Goal: Task Accomplishment & Management: Use online tool/utility

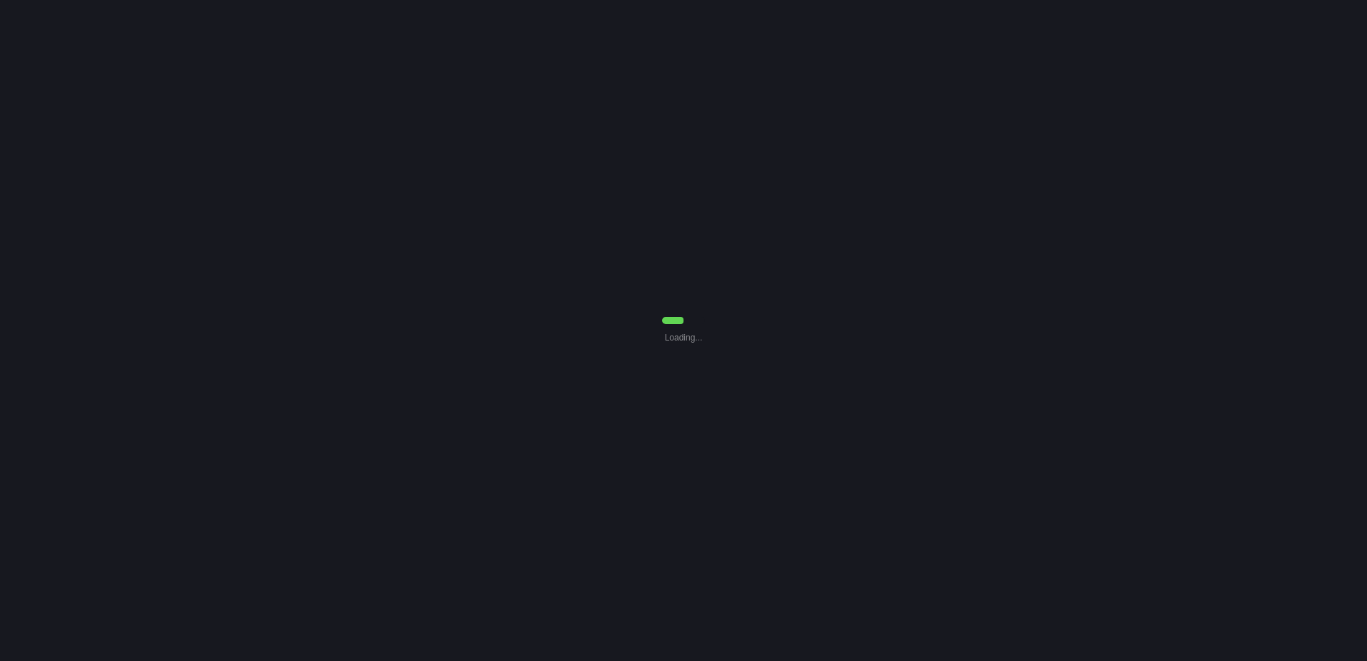
select select "0"
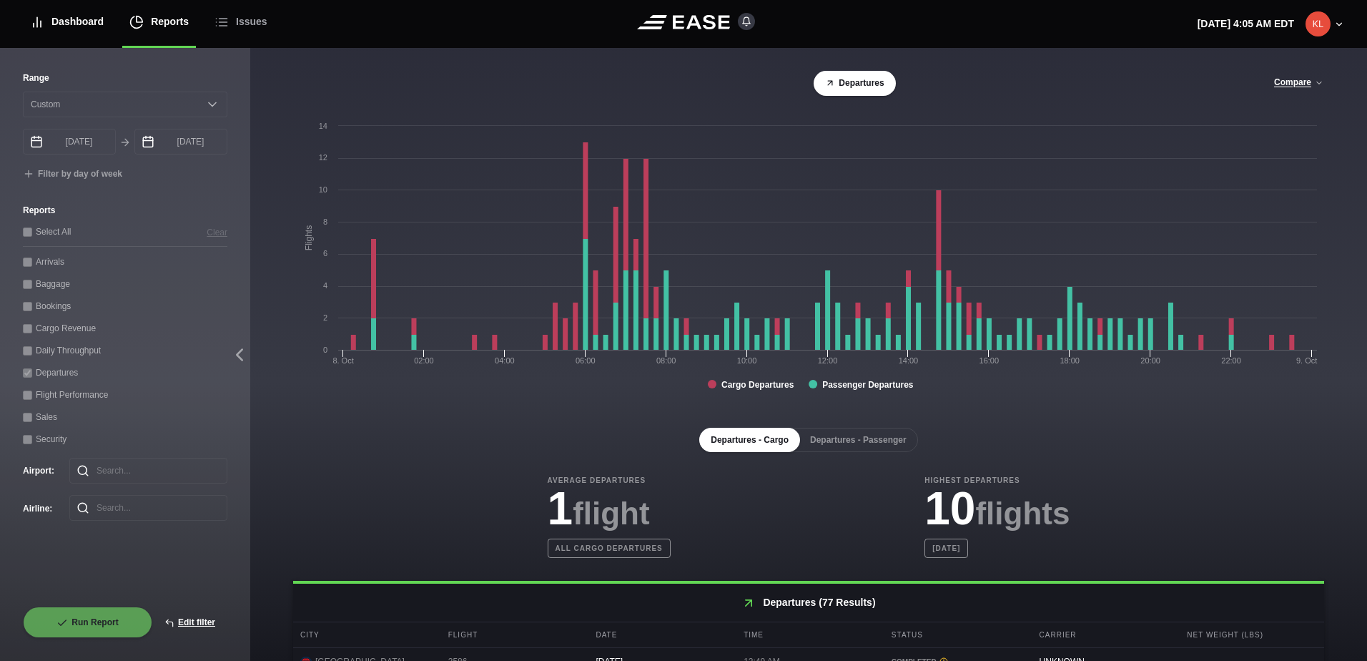
click at [58, 29] on div "Dashboard" at bounding box center [67, 22] width 74 height 48
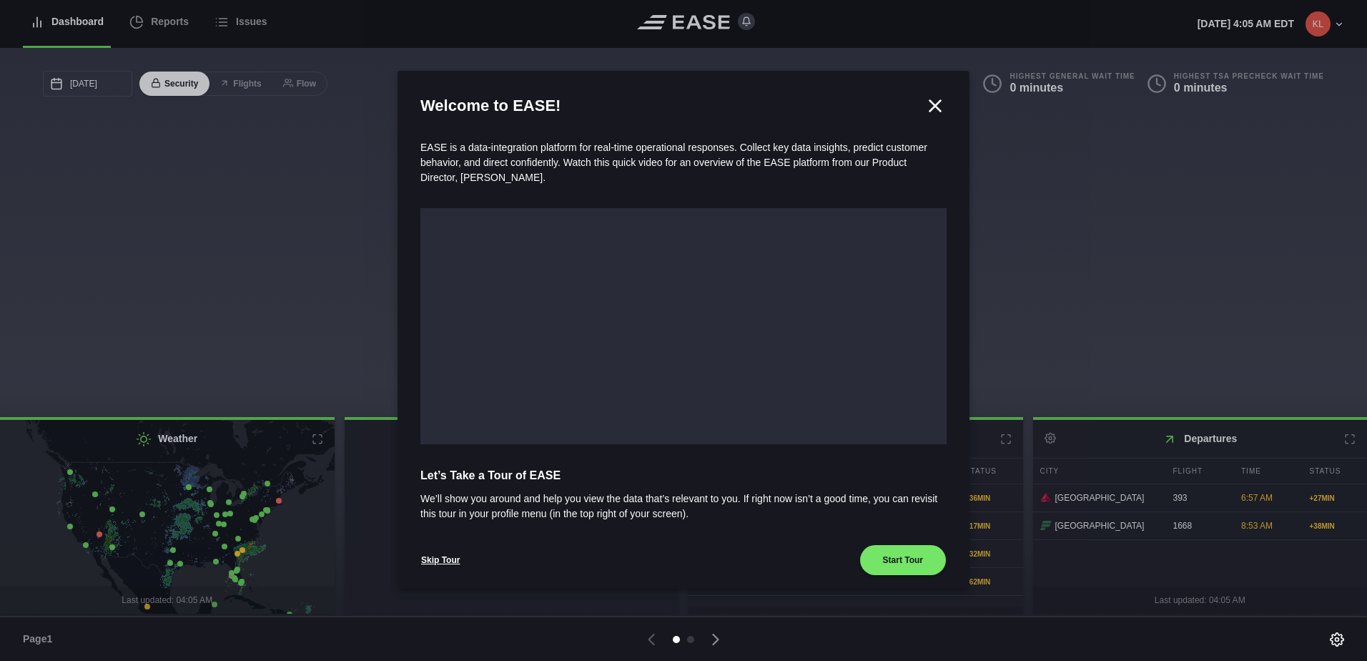
click at [172, 27] on div at bounding box center [683, 330] width 1367 height 661
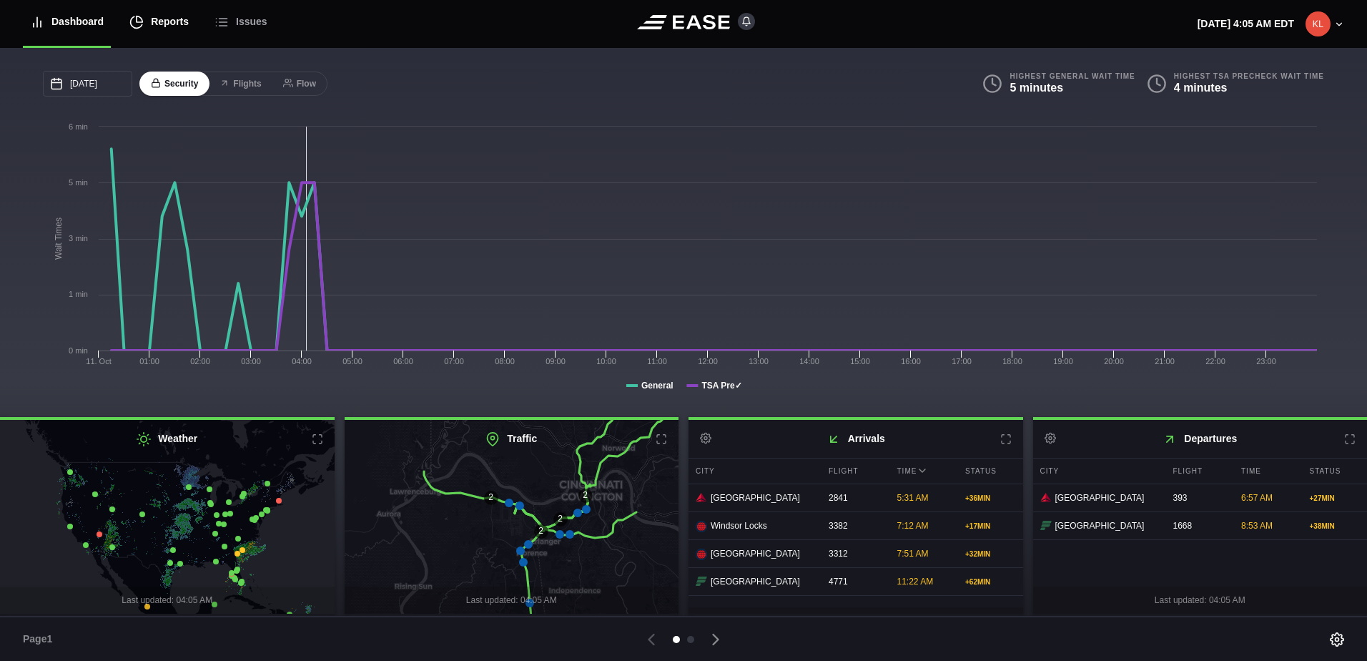
click at [167, 29] on div "Reports" at bounding box center [158, 22] width 59 height 48
select select "7"
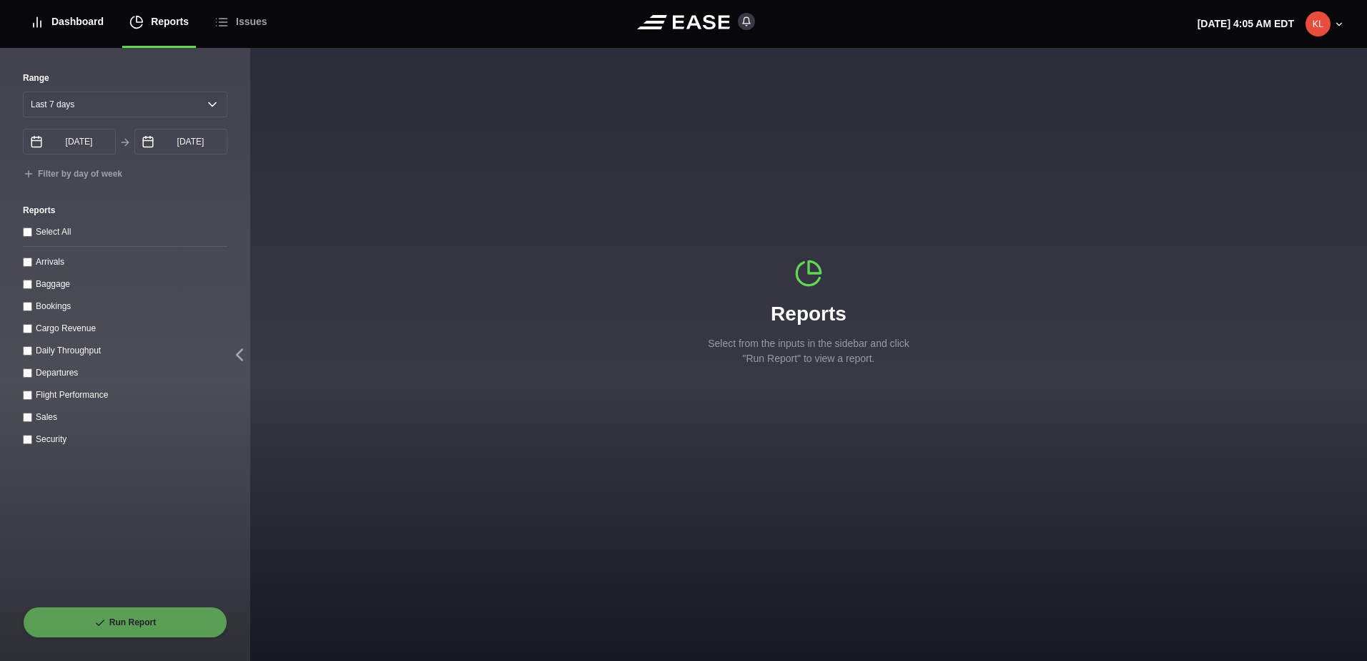
click at [73, 19] on div "Dashboard" at bounding box center [67, 22] width 74 height 48
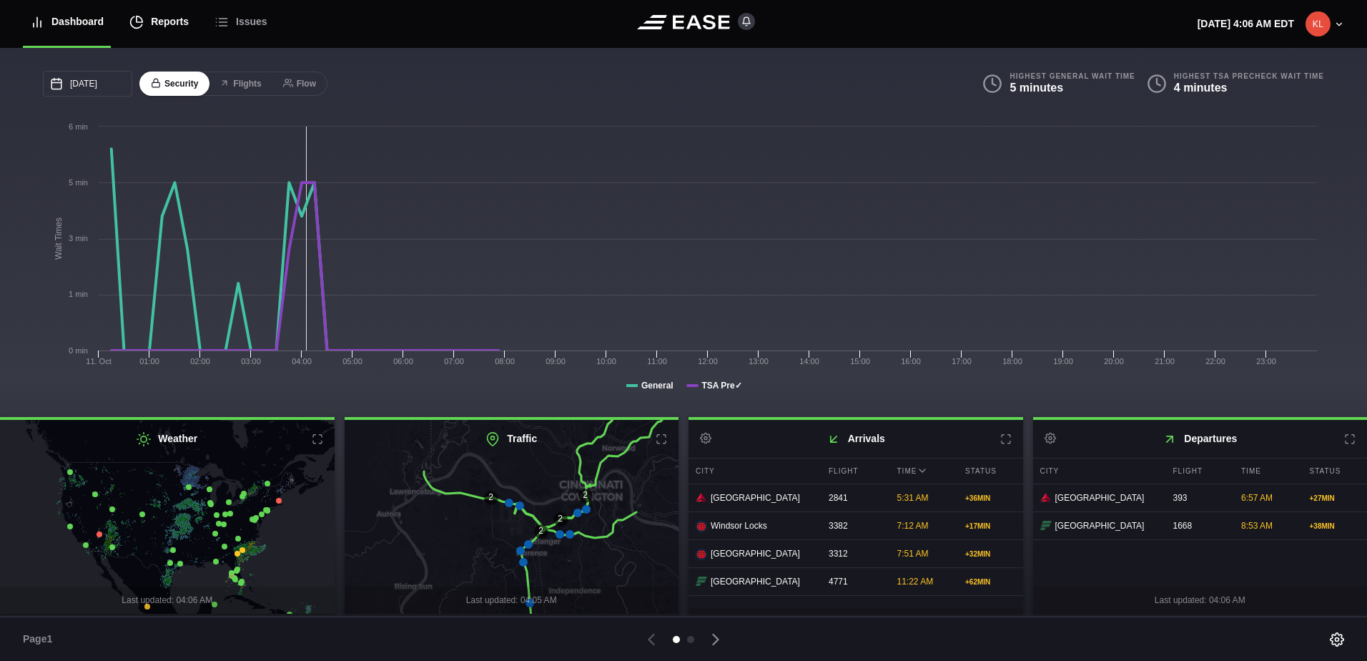
click at [170, 34] on div "Reports" at bounding box center [158, 22] width 59 height 48
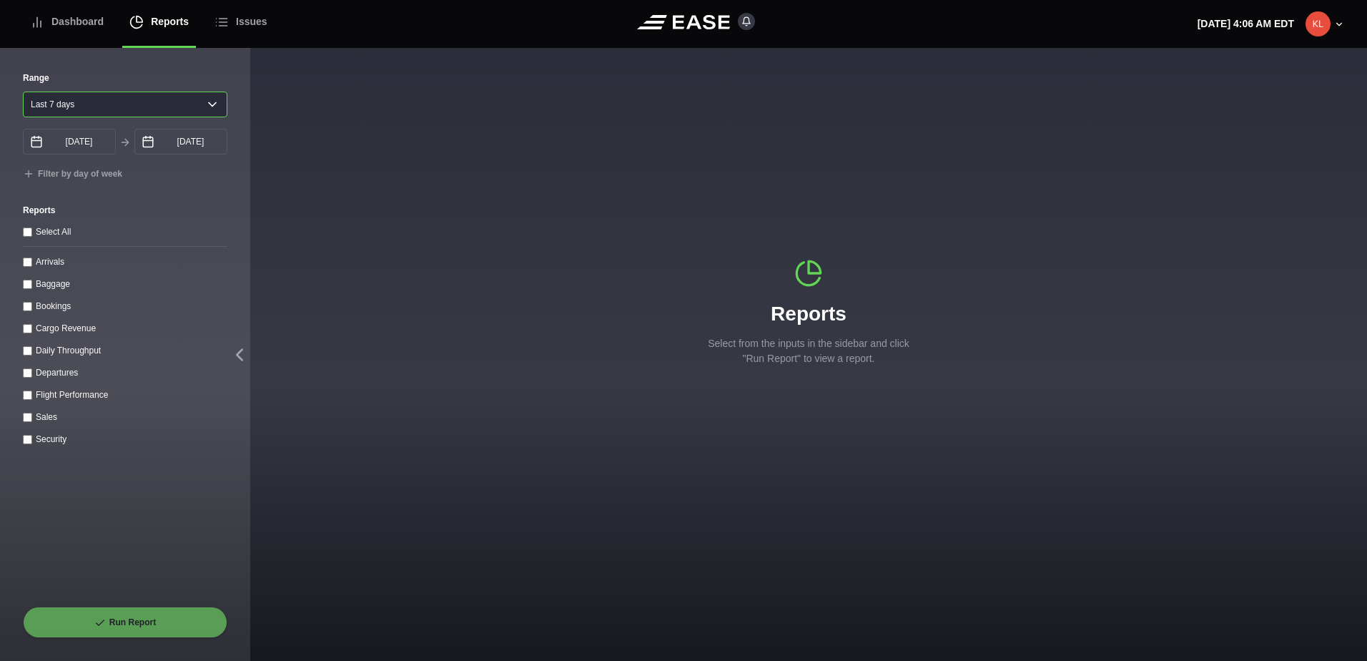
click at [103, 115] on select "Yesterday Last 7 days Last 14 days Last 30 days Last 6 weeks" at bounding box center [125, 105] width 205 height 26
select select "30"
click at [23, 92] on select "Yesterday Last 7 days Last 14 days Last 30 days Last 6 weeks" at bounding box center [125, 105] width 205 height 26
type input "09/11/2025"
click at [28, 353] on throughput "Daily Throughput" at bounding box center [27, 350] width 9 height 9
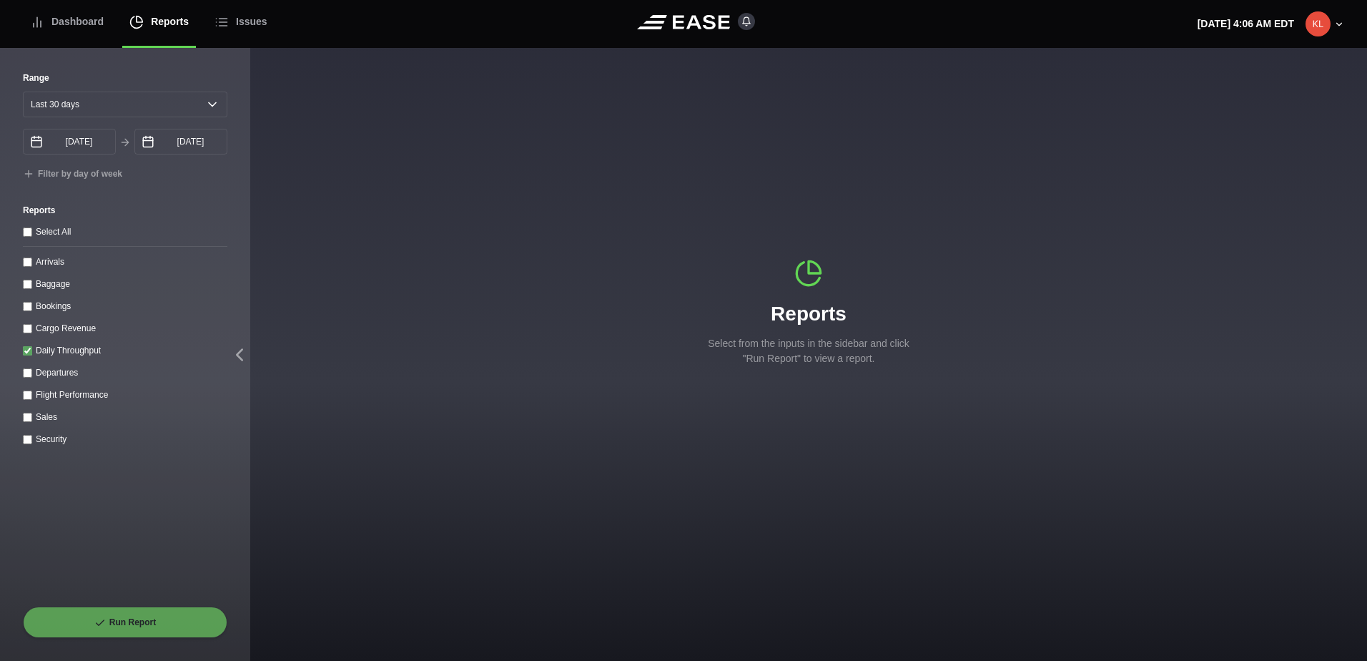
checkbox throughput "true"
click at [165, 619] on button "Run Report" at bounding box center [125, 621] width 205 height 31
select select "30"
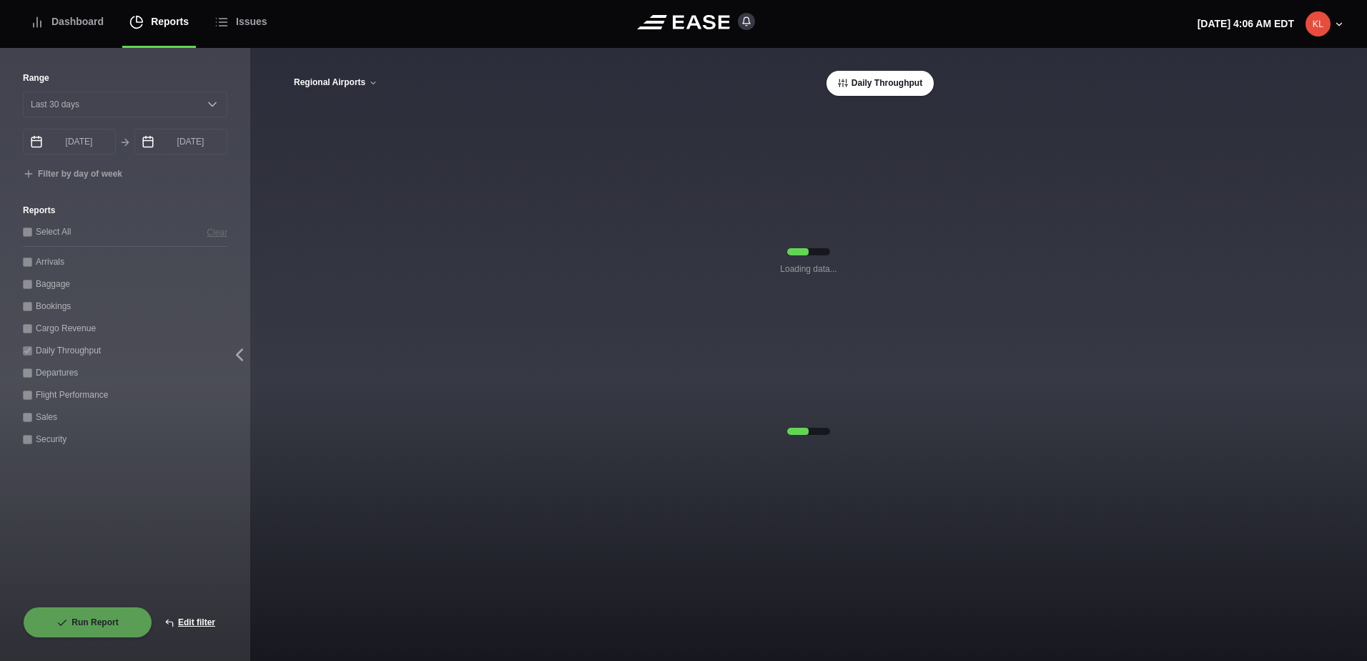
click at [367, 82] on button "Regional Airports" at bounding box center [335, 83] width 85 height 10
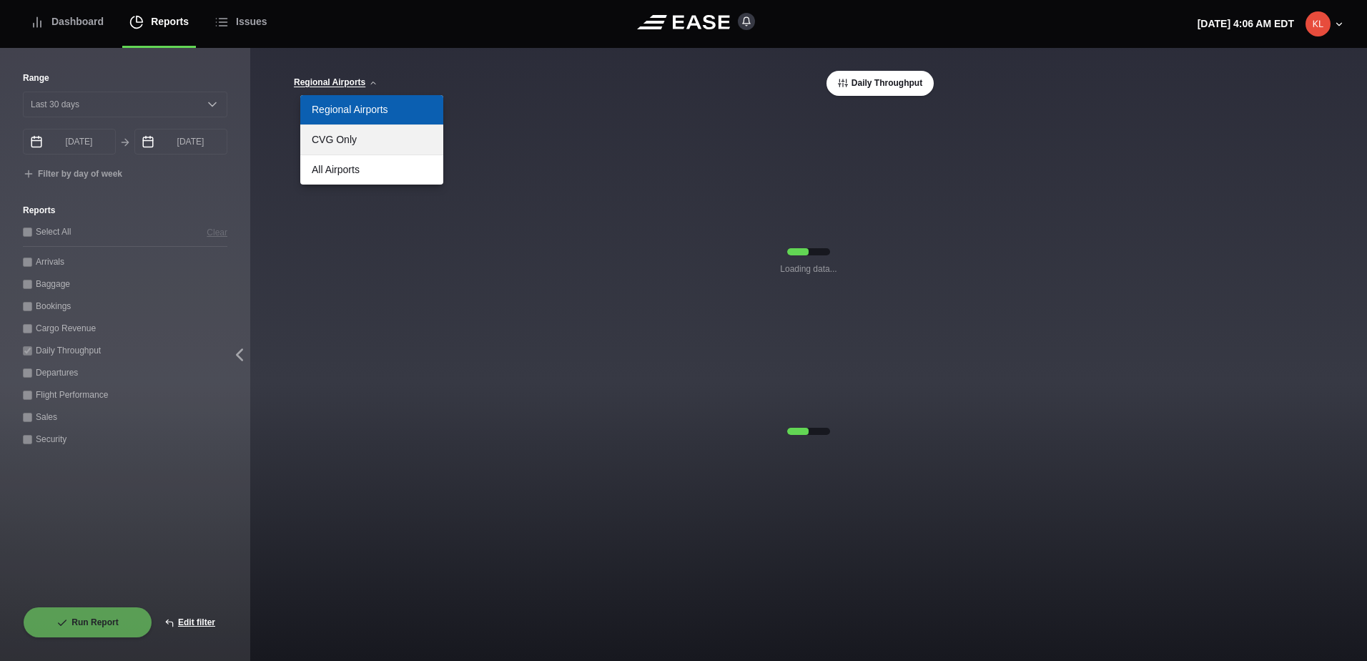
click at [376, 146] on link "CVG Only" at bounding box center [371, 139] width 143 height 29
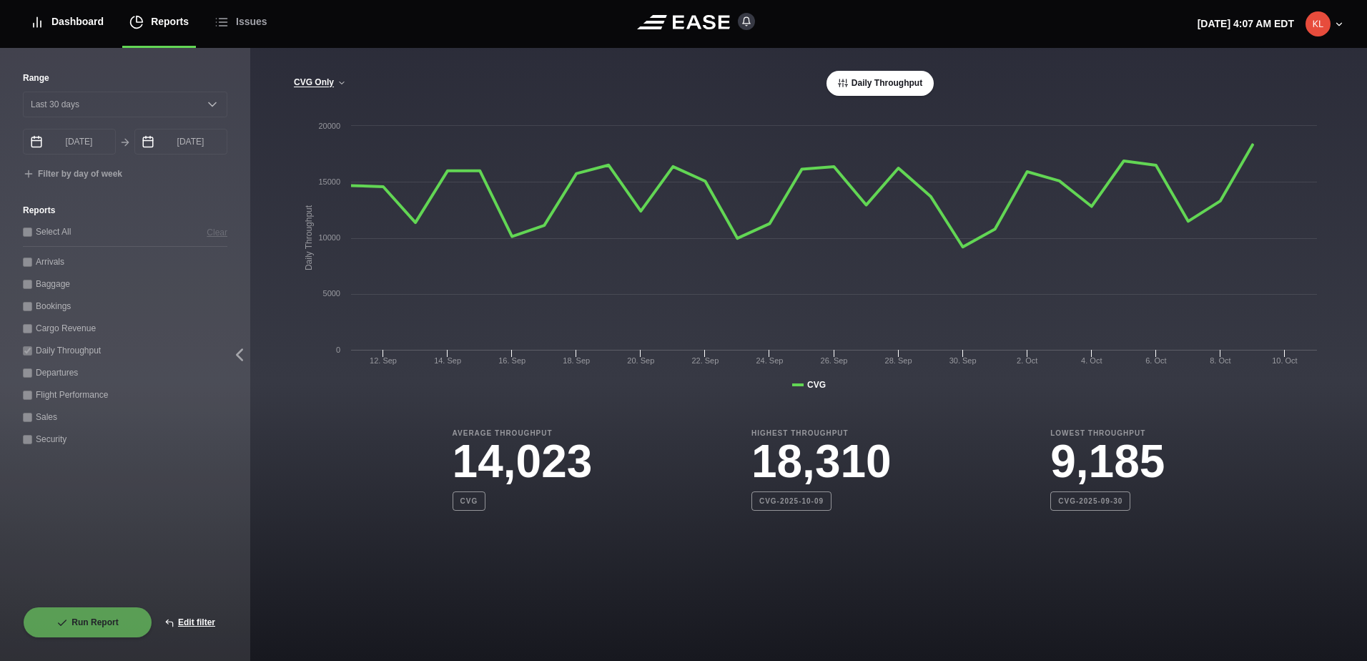
click at [69, 17] on div "Dashboard" at bounding box center [67, 22] width 74 height 48
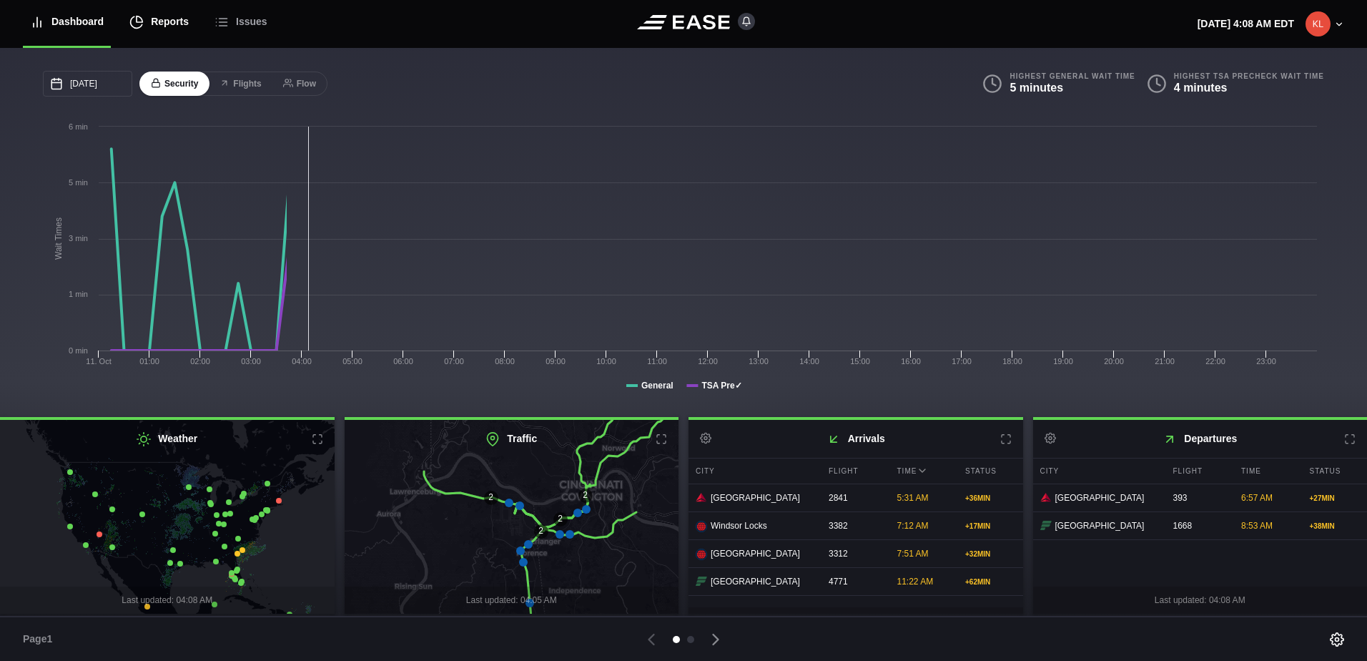
click at [164, 24] on div "Reports" at bounding box center [158, 22] width 59 height 48
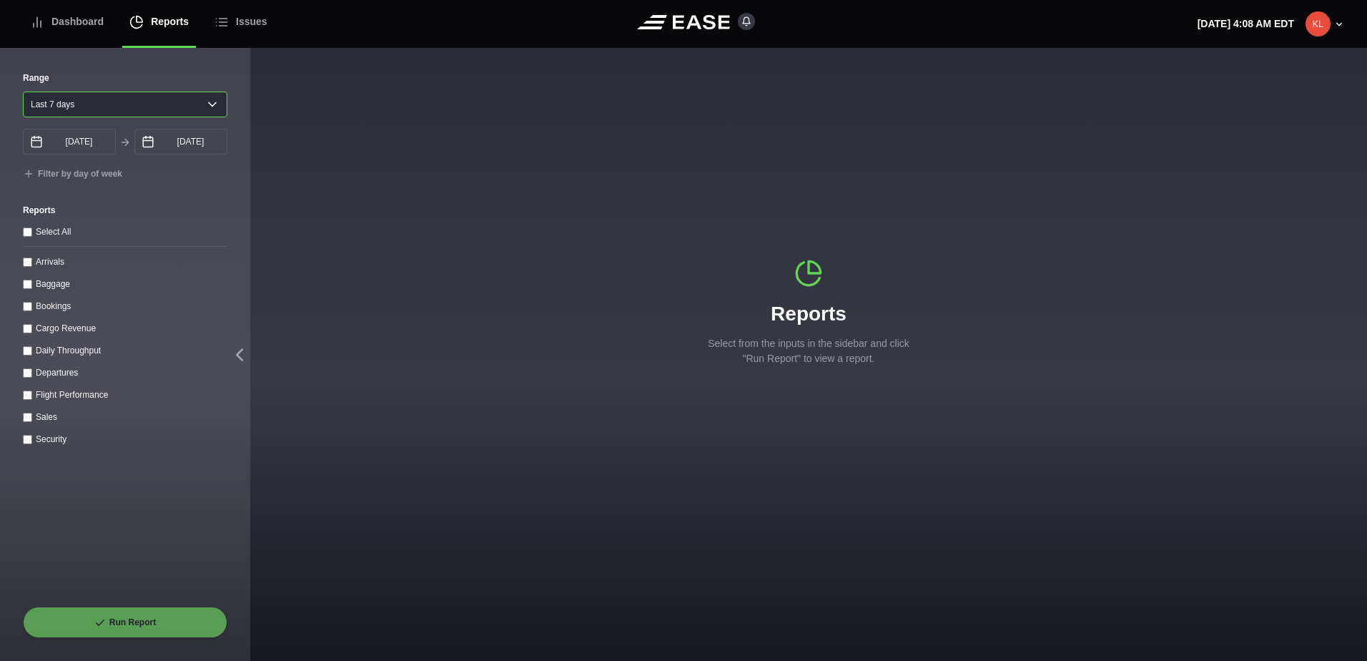
click at [73, 109] on select "Yesterday Last 7 days Last 14 days Last 30 days Last 6 weeks" at bounding box center [125, 105] width 205 height 26
select select "1"
click at [23, 92] on select "Yesterday Last 7 days Last 14 days Last 30 days Last 6 weeks" at bounding box center [125, 105] width 205 height 26
type input "10/10/2025"
click at [190, 149] on input "10/11/2025" at bounding box center [180, 142] width 93 height 26
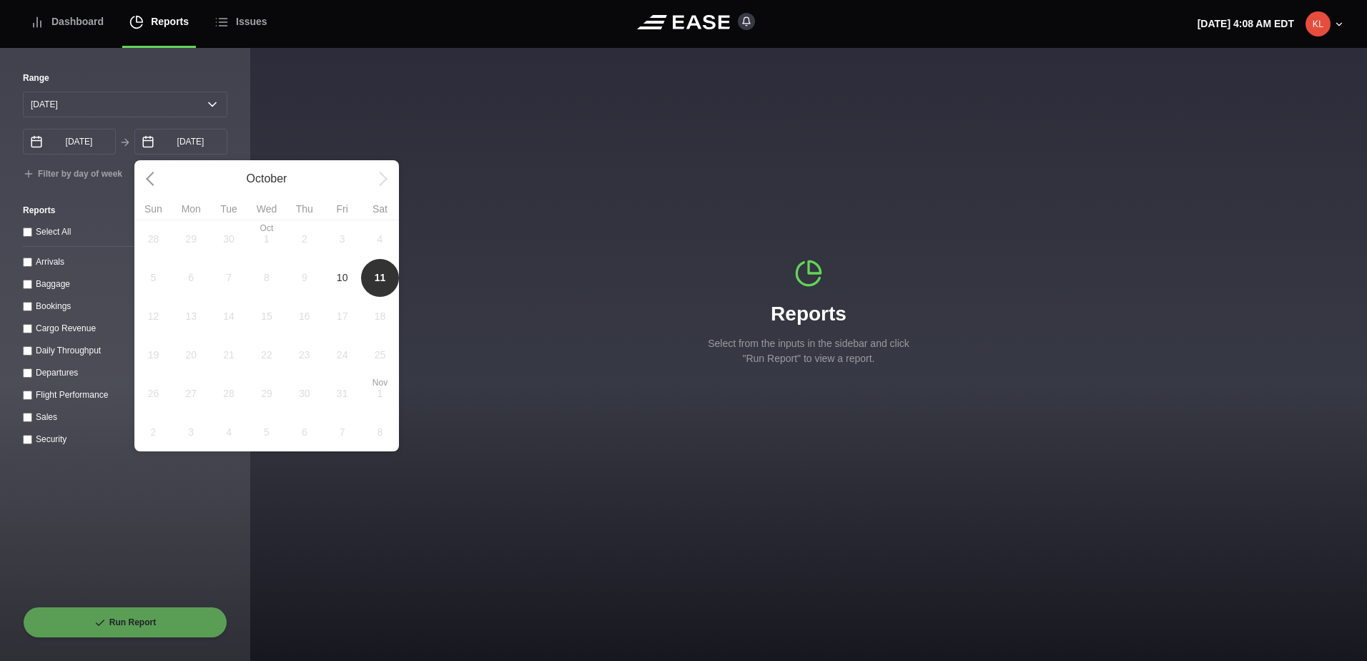
click at [349, 285] on span "10" at bounding box center [342, 277] width 38 height 39
type input "10/10/2025"
select select "0"
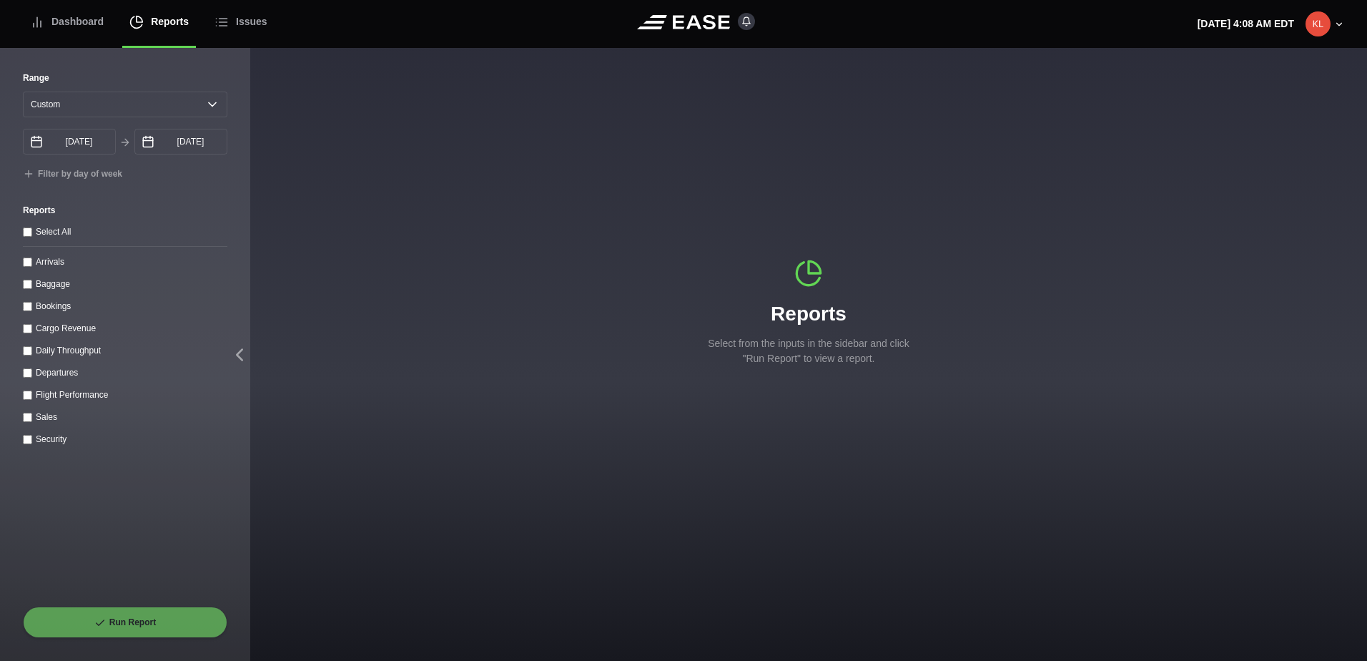
click at [29, 266] on input "Arrivals" at bounding box center [27, 261] width 9 height 9
checkbox input "true"
click at [160, 626] on button "Run Report" at bounding box center [125, 621] width 205 height 31
select select "0"
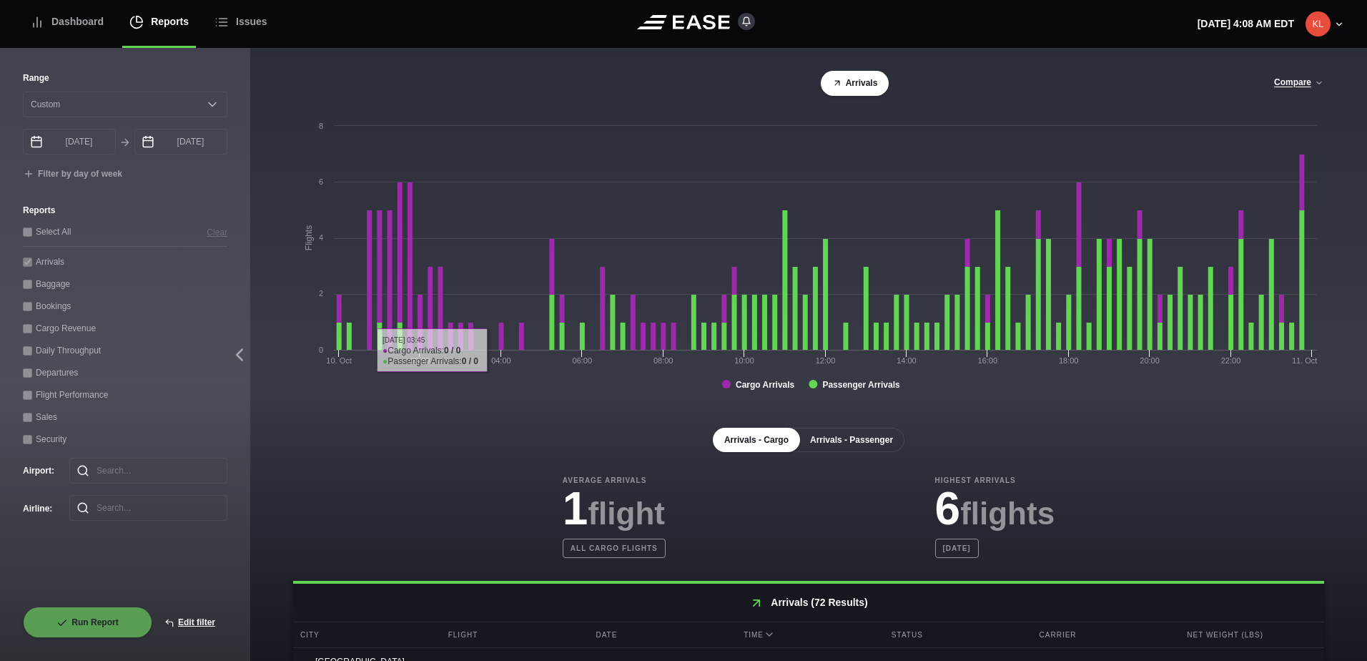
click at [857, 442] on button "Arrivals - Passenger" at bounding box center [852, 440] width 106 height 24
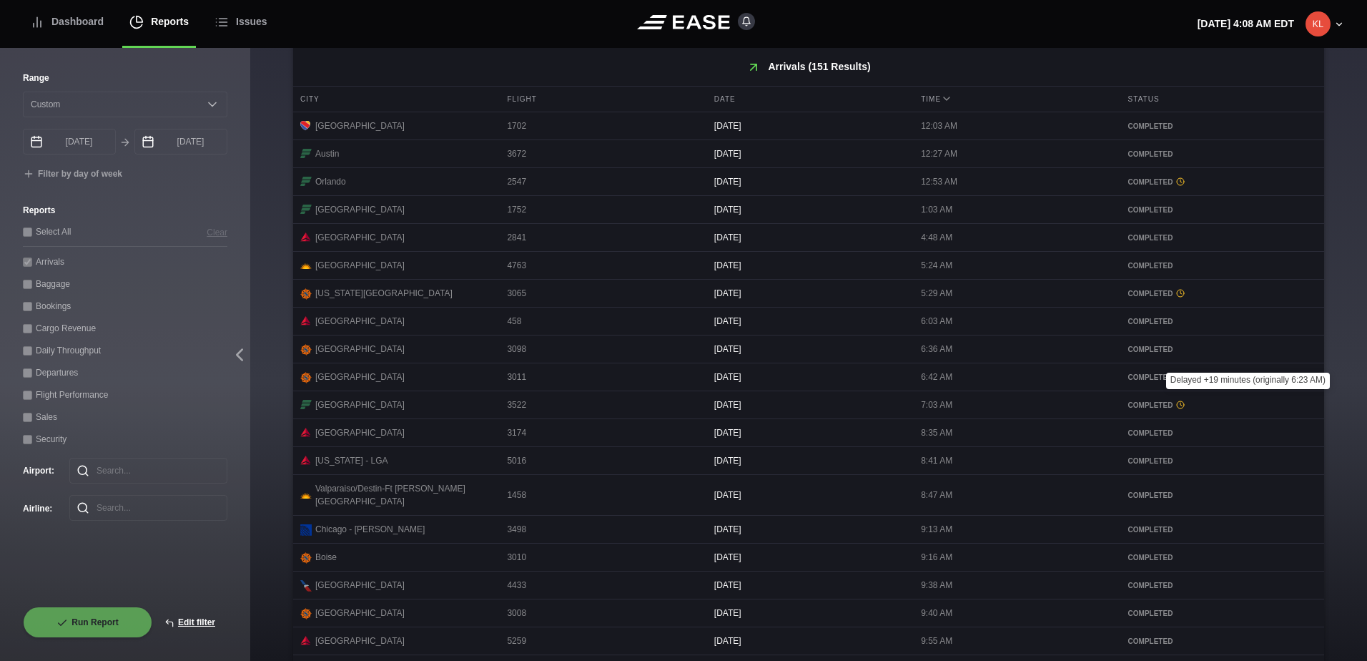
scroll to position [606, 0]
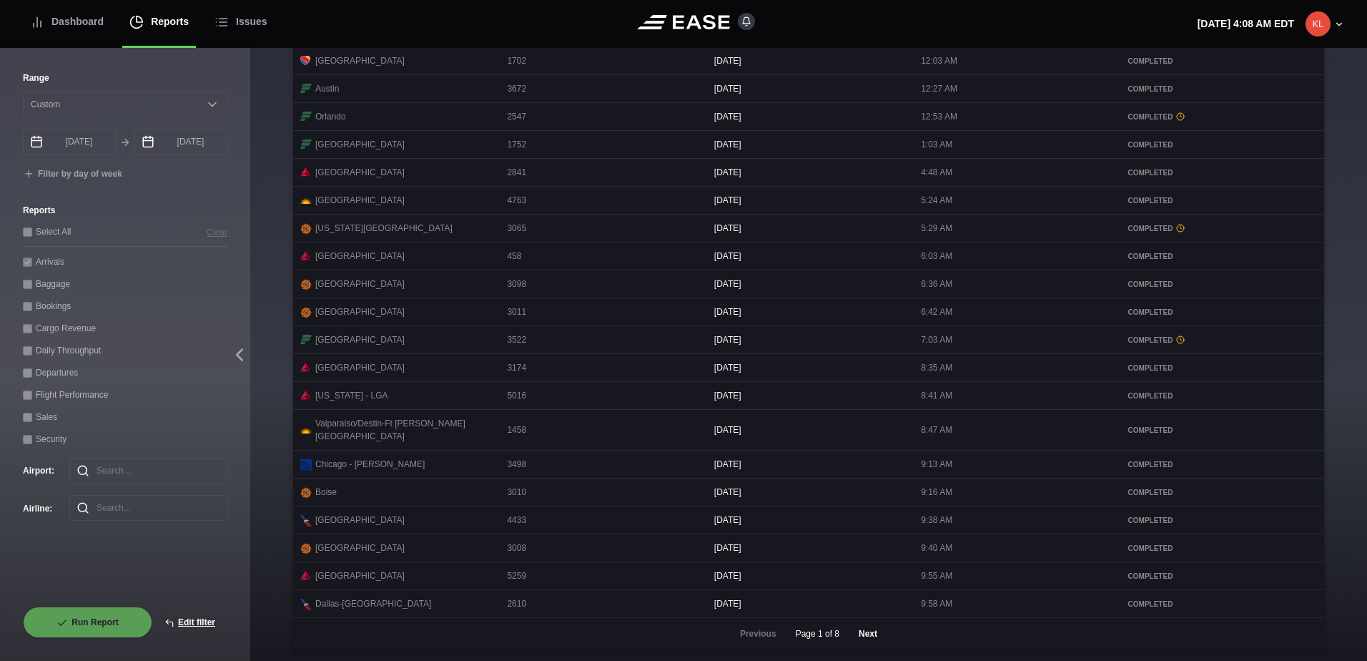
click at [870, 641] on button "Next" at bounding box center [868, 633] width 43 height 31
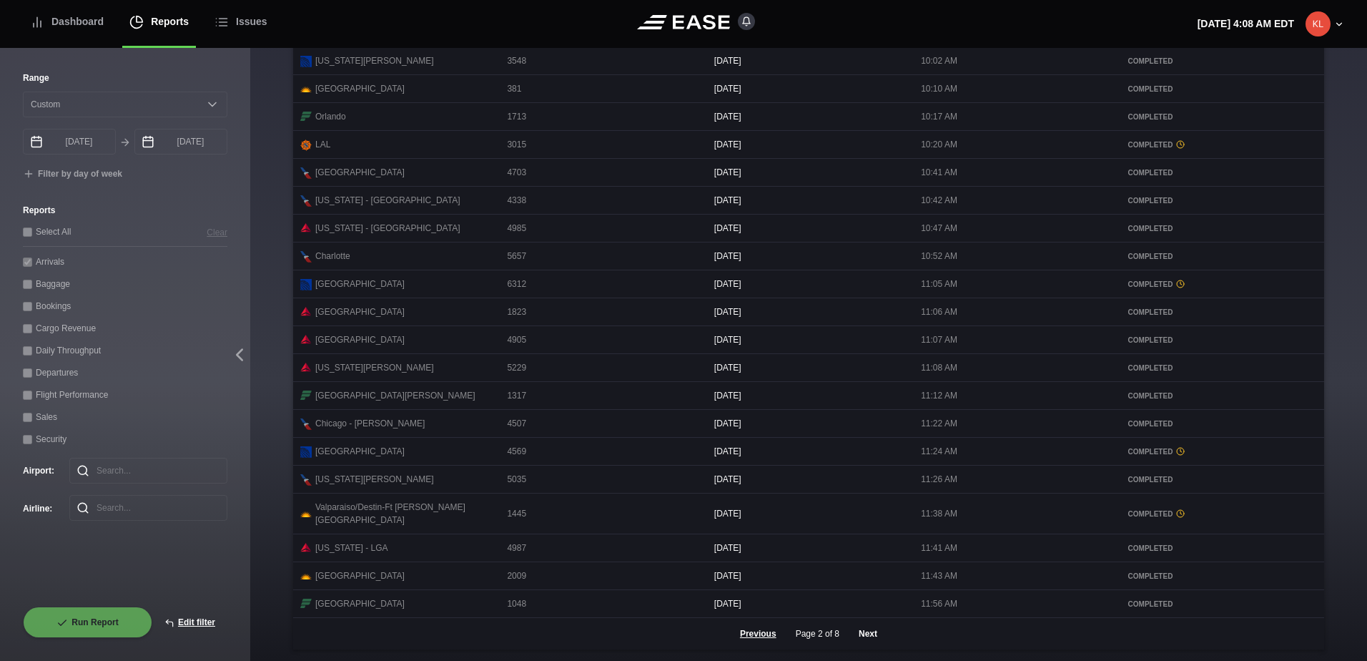
click at [858, 631] on button "Next" at bounding box center [868, 633] width 43 height 31
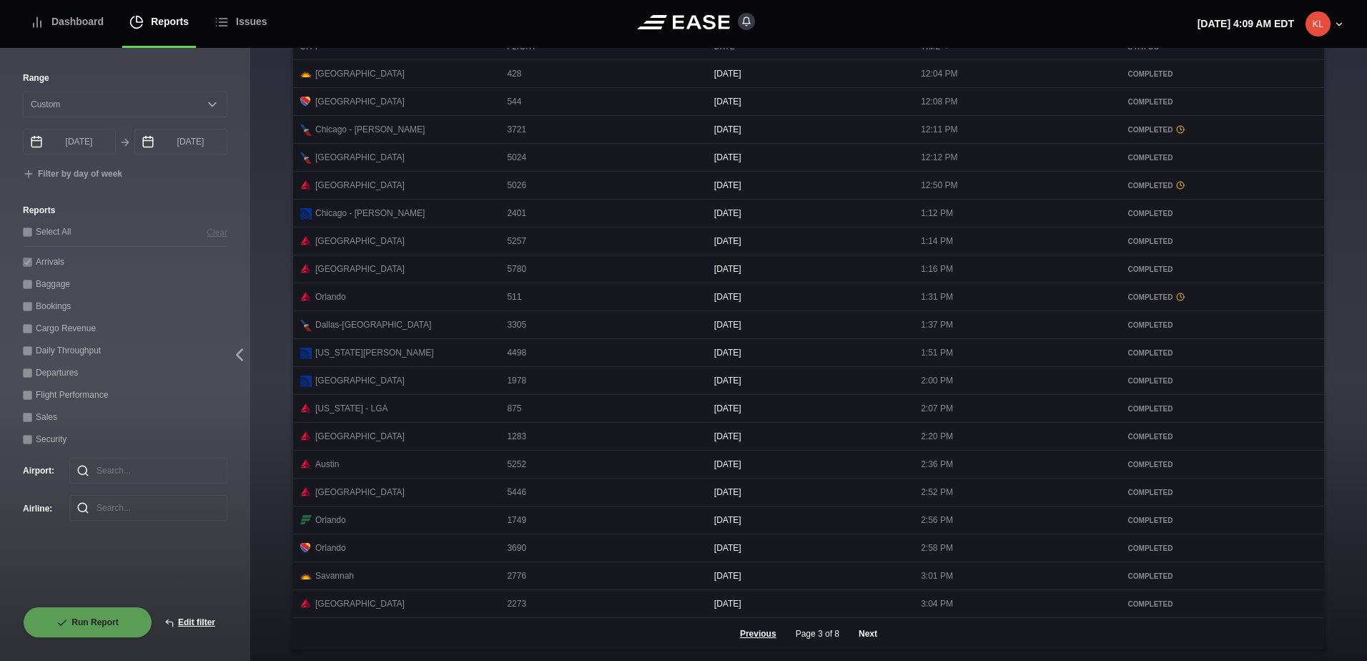
click at [851, 634] on button "Next" at bounding box center [868, 633] width 43 height 31
click at [859, 637] on button "Next" at bounding box center [868, 633] width 43 height 31
click at [861, 637] on button "Next" at bounding box center [868, 633] width 43 height 31
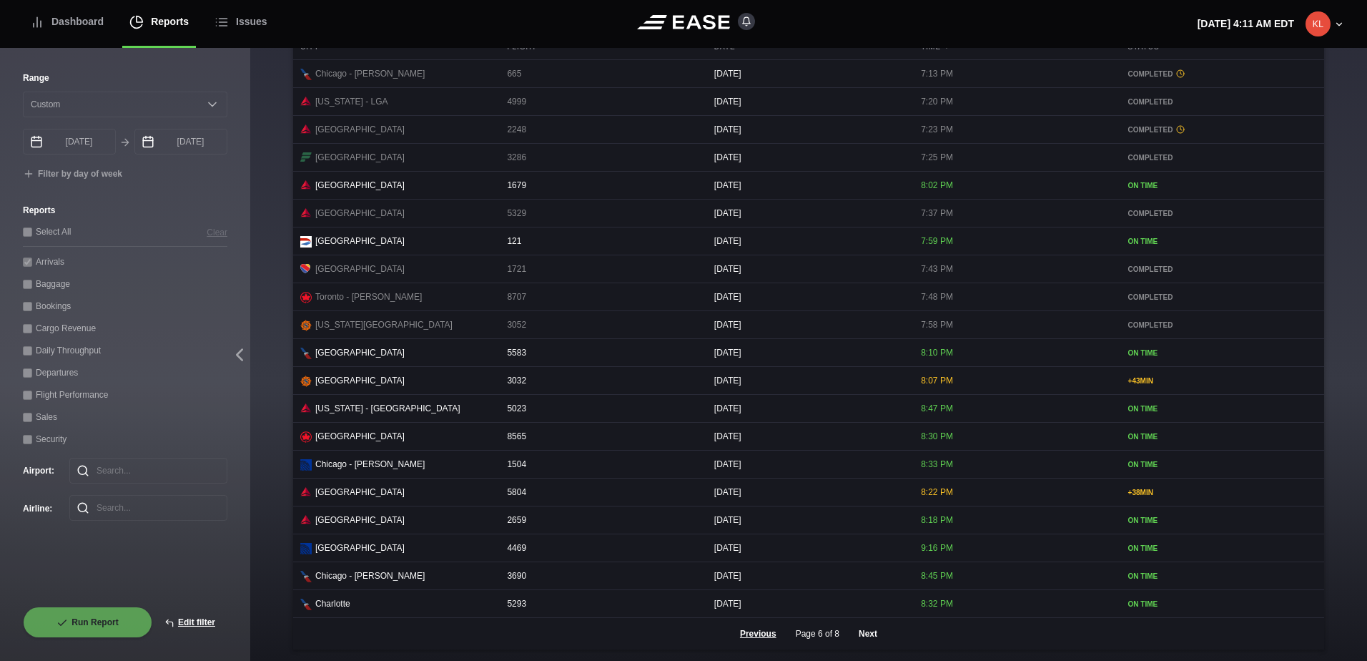
click at [862, 629] on button "Next" at bounding box center [868, 633] width 43 height 31
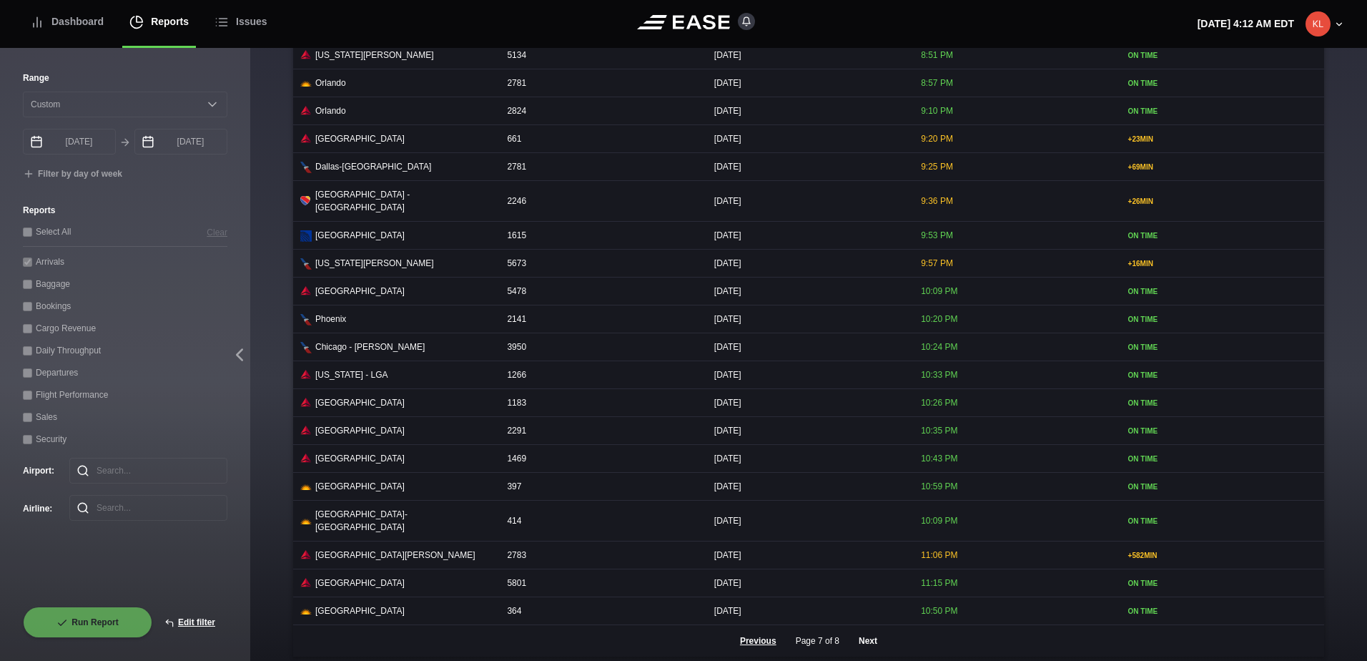
click at [865, 633] on button "Next" at bounding box center [868, 640] width 43 height 31
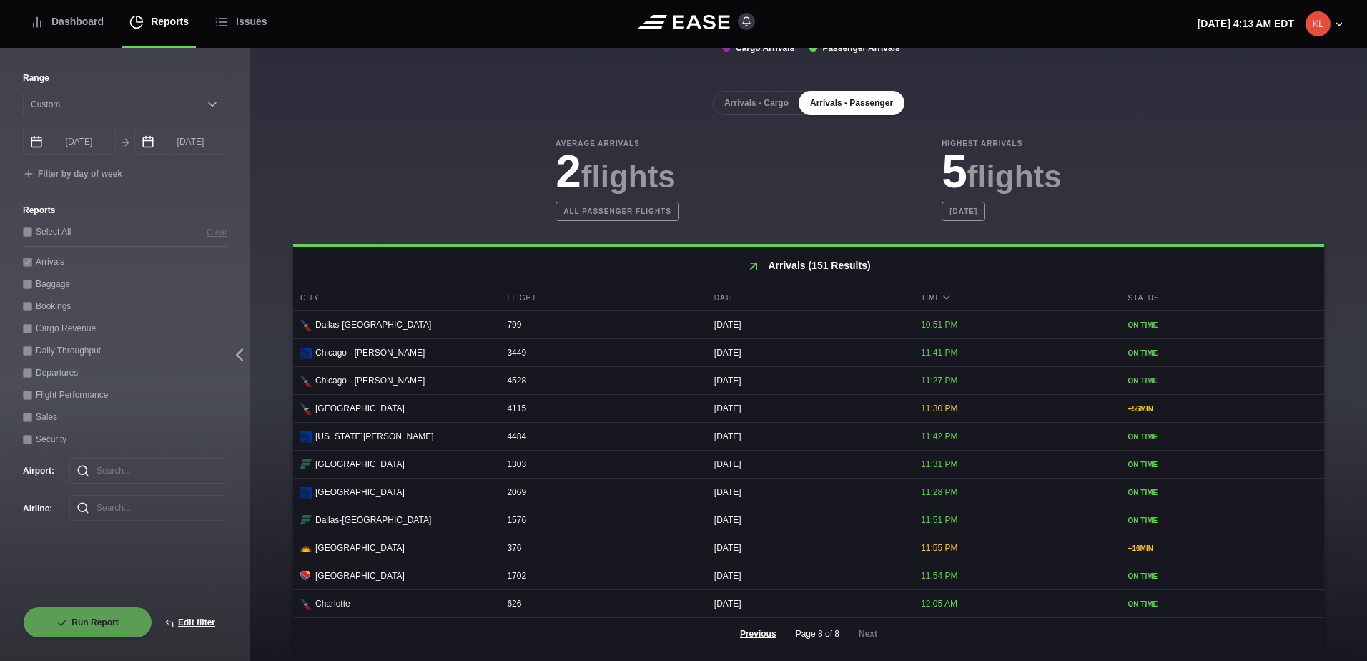
scroll to position [63, 0]
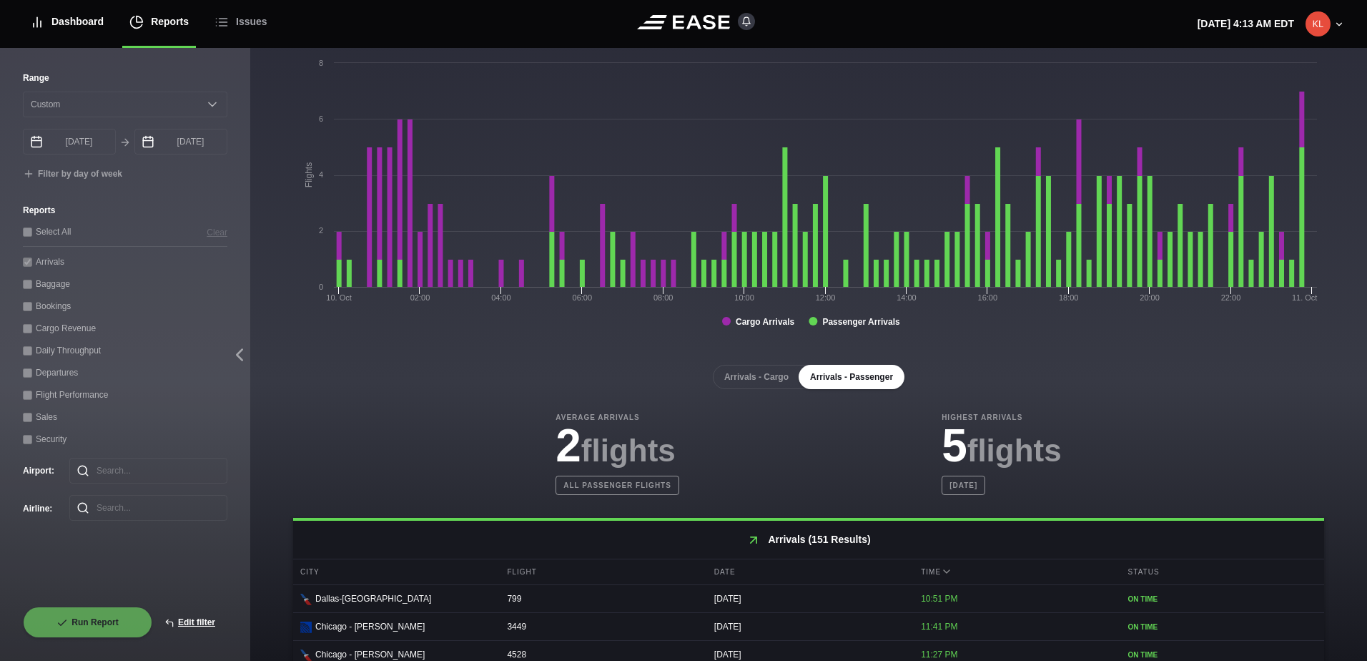
click at [74, 31] on div "Dashboard" at bounding box center [67, 22] width 74 height 48
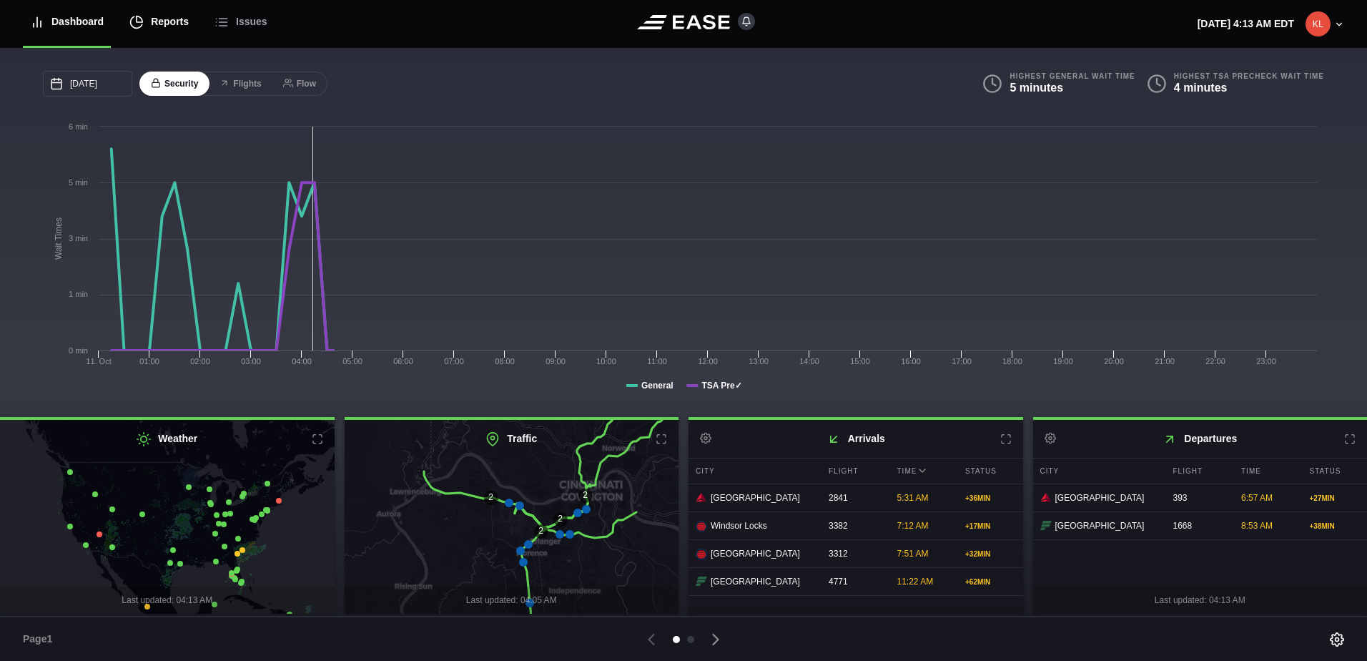
click at [151, 21] on div "Reports" at bounding box center [158, 22] width 59 height 48
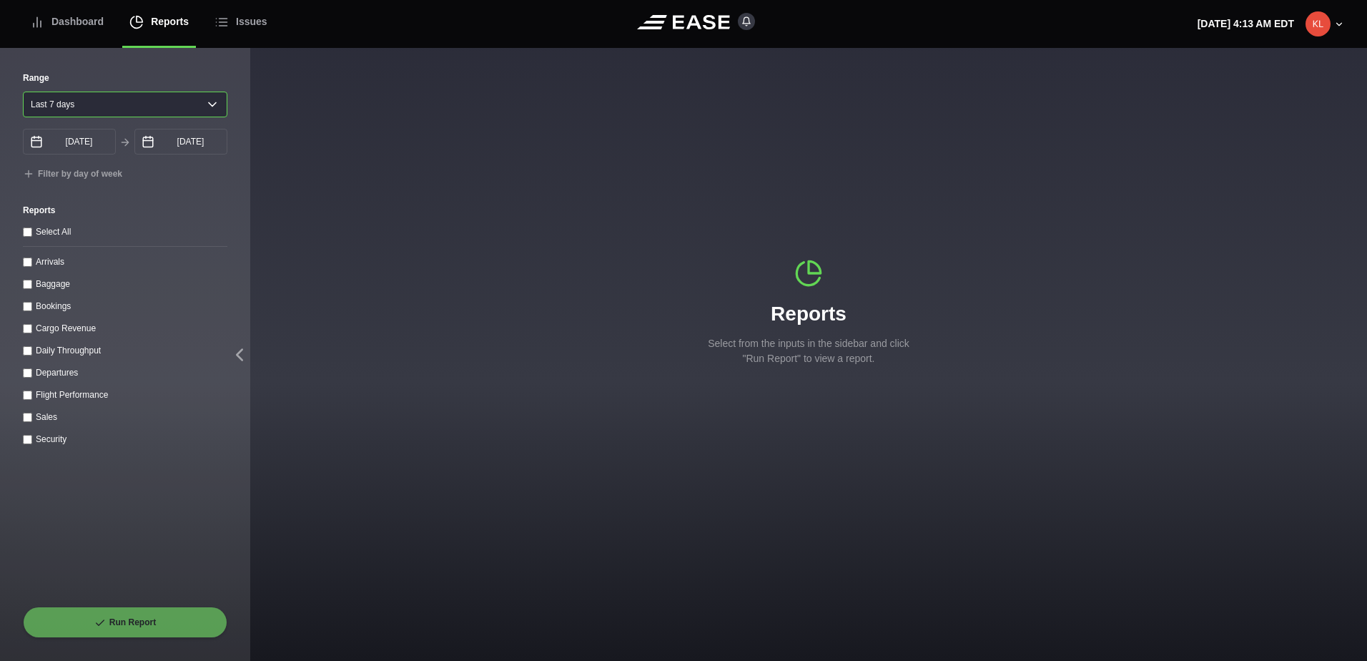
click at [102, 117] on select "Yesterday Last 7 days Last 14 days Last 30 days Last 6 weeks" at bounding box center [125, 105] width 205 height 26
select select "1"
click at [23, 92] on select "Yesterday Last 7 days Last 14 days Last 30 days Last 6 weeks" at bounding box center [125, 105] width 205 height 26
type input "10/10/2025"
click at [199, 144] on input "10/11/2025" at bounding box center [180, 142] width 93 height 26
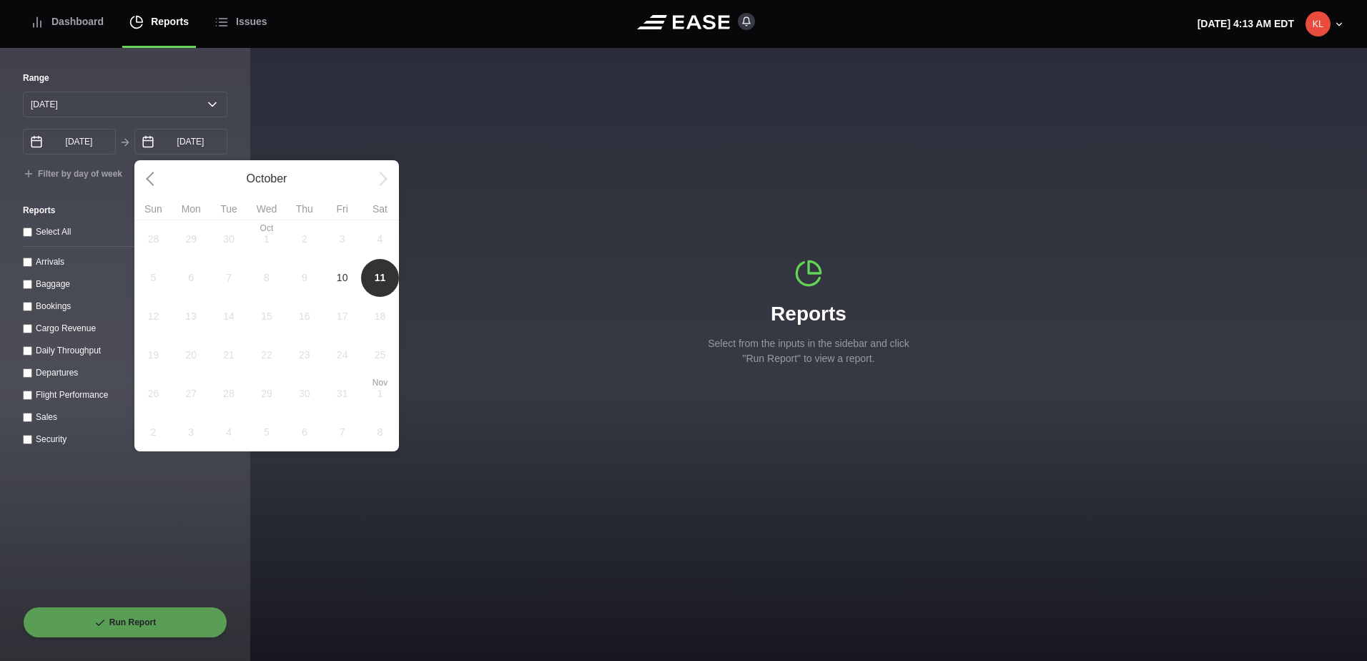
click at [344, 282] on span "10" at bounding box center [342, 277] width 11 height 15
type input "10/10/2025"
select select "0"
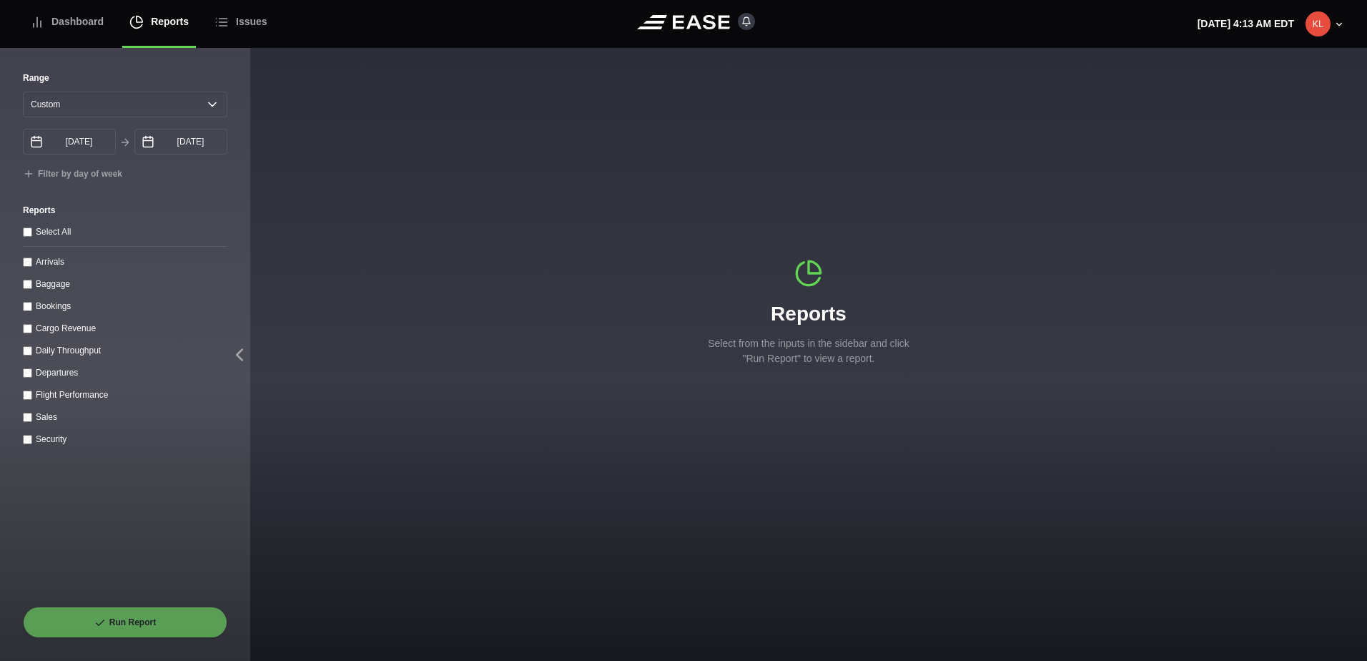
click at [26, 375] on input "Departures" at bounding box center [27, 372] width 9 height 9
checkbox input "true"
click at [147, 612] on button "Run Report" at bounding box center [125, 621] width 205 height 31
select select "0"
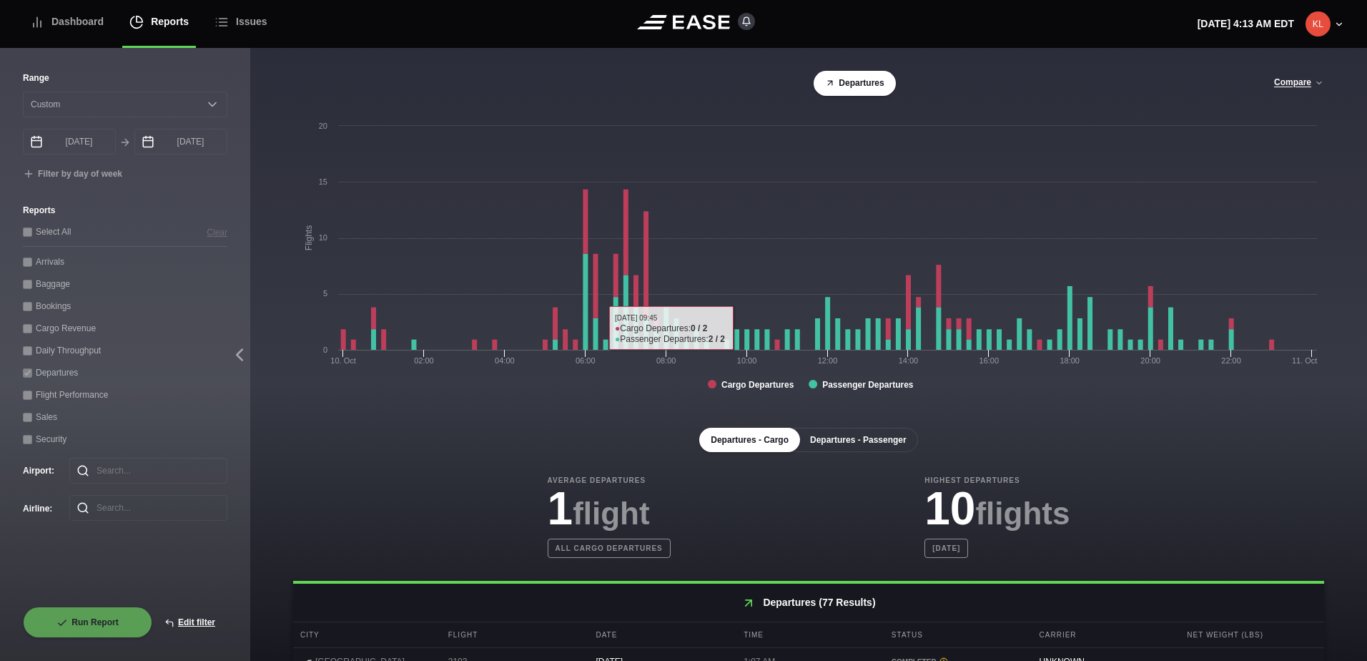
click at [870, 441] on button "Departures - Passenger" at bounding box center [858, 440] width 119 height 24
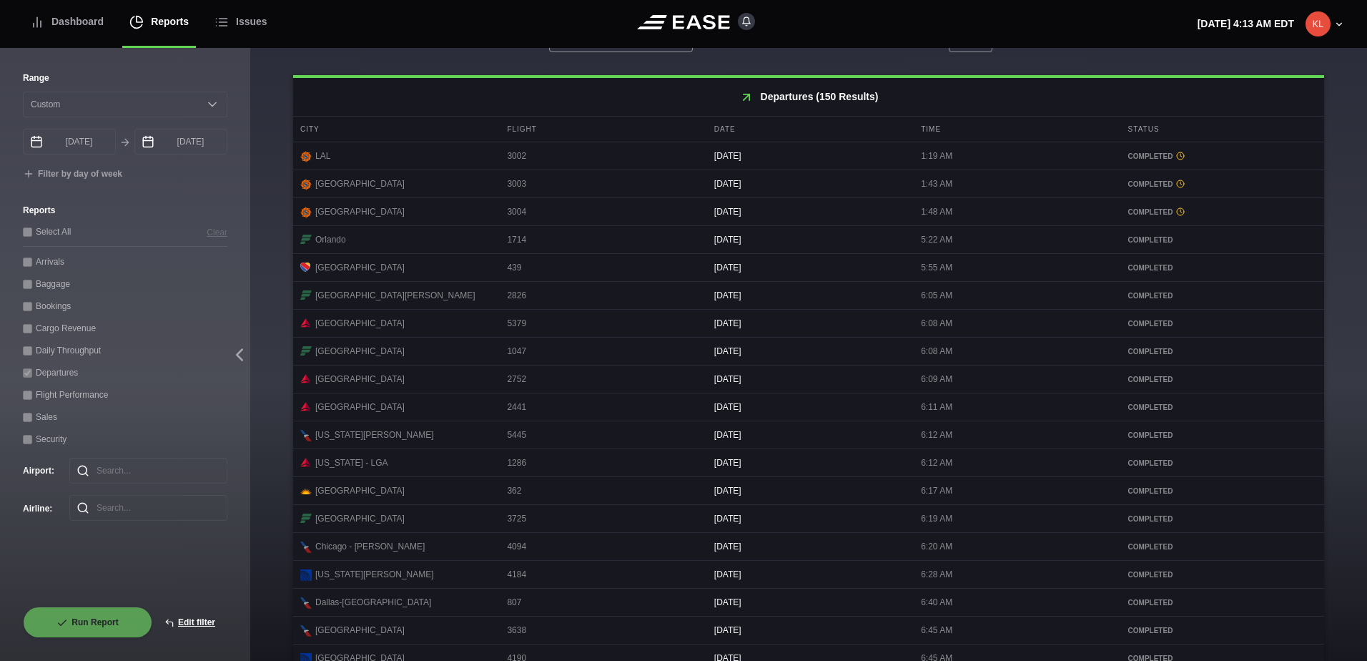
scroll to position [606, 0]
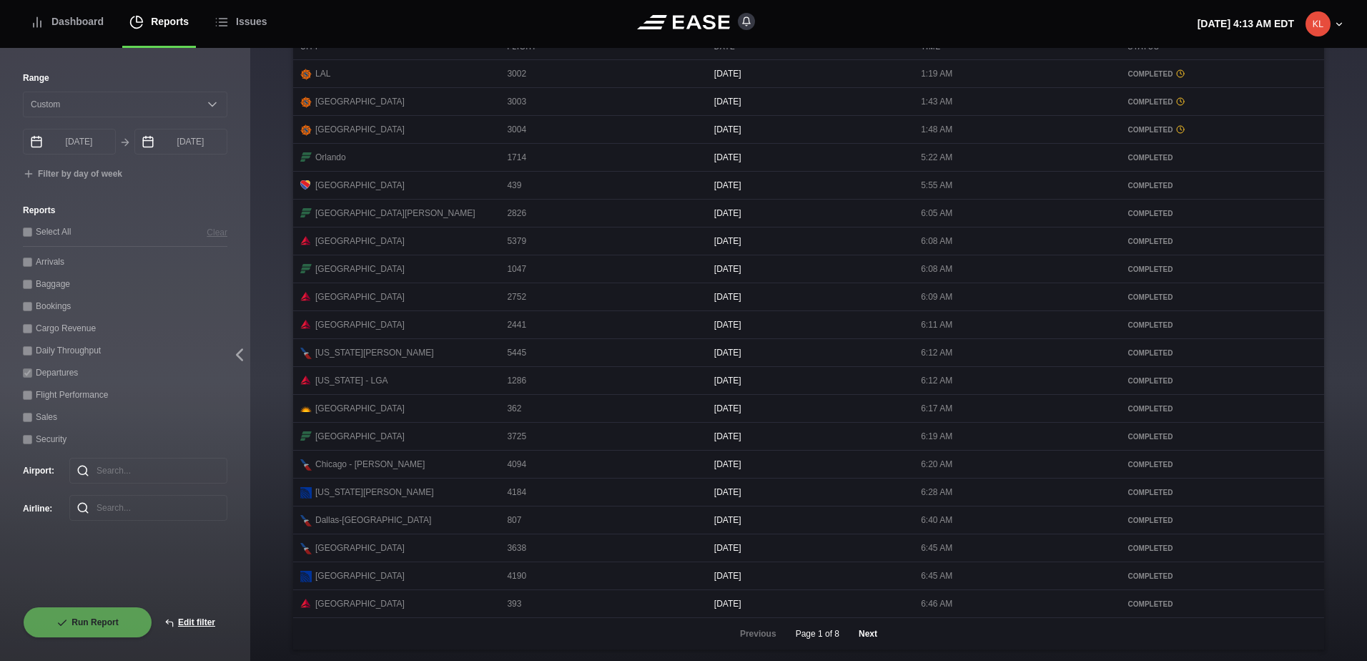
click at [863, 634] on button "Next" at bounding box center [868, 633] width 43 height 31
click at [857, 633] on button "Next" at bounding box center [868, 633] width 43 height 31
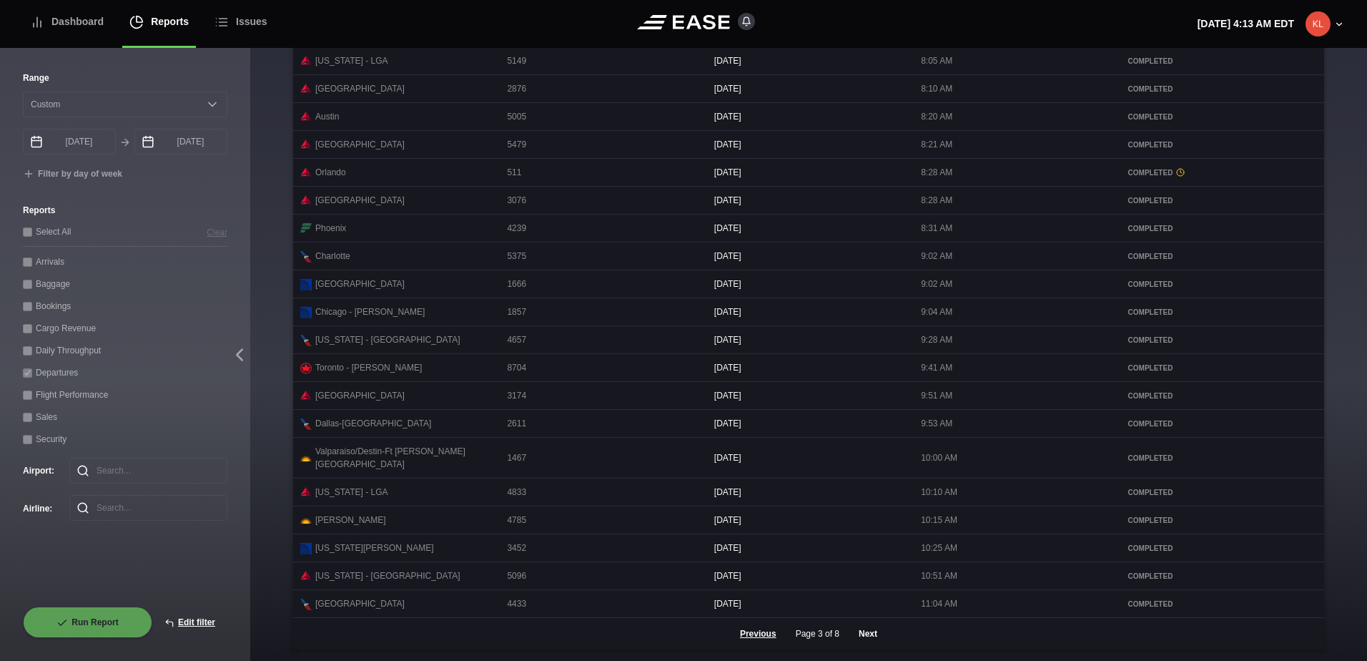
click at [868, 638] on button "Next" at bounding box center [868, 633] width 43 height 31
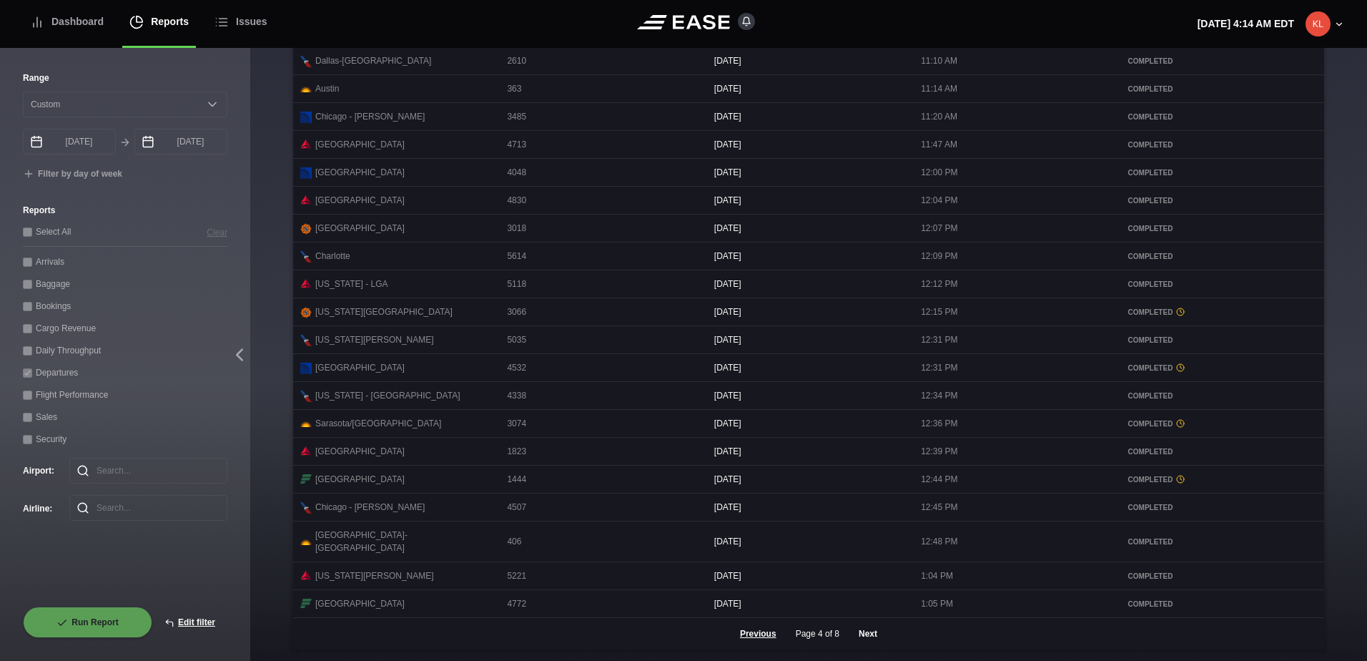
click at [860, 631] on button "Next" at bounding box center [868, 633] width 43 height 31
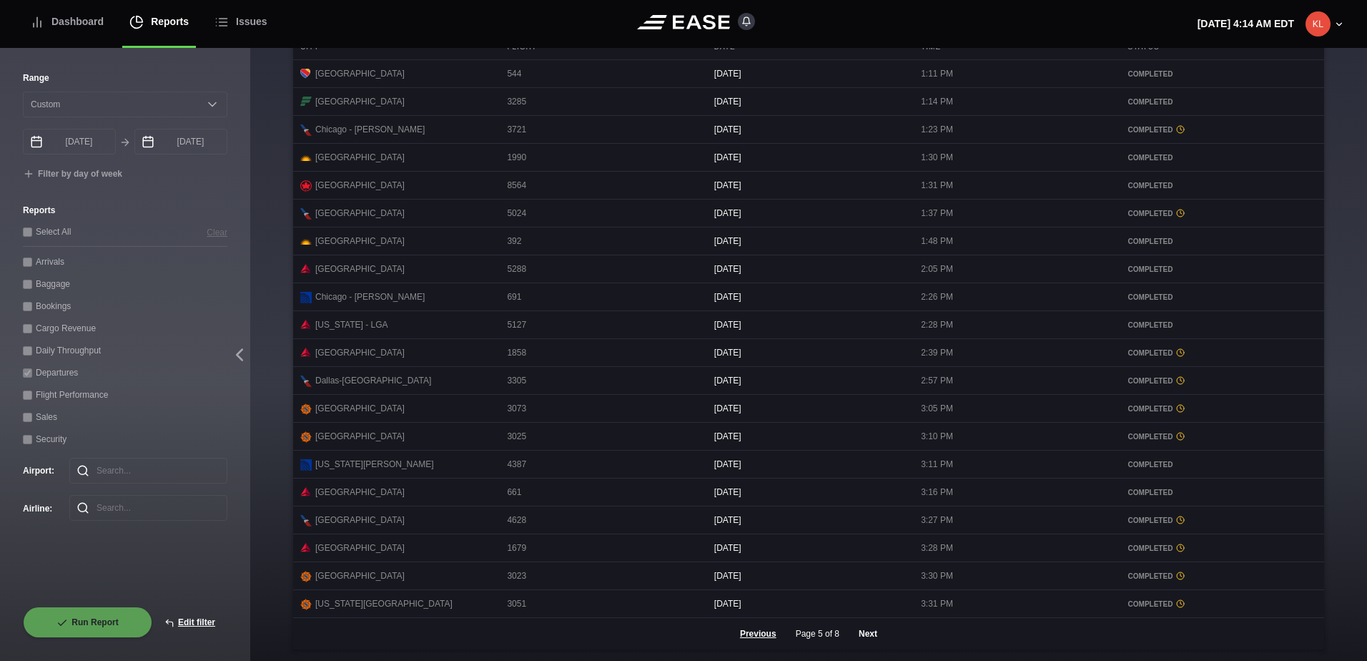
click at [863, 631] on button "Next" at bounding box center [868, 633] width 43 height 31
click at [862, 631] on button "Next" at bounding box center [868, 633] width 43 height 31
click at [872, 635] on button "Next" at bounding box center [868, 633] width 43 height 31
